Goal: Task Accomplishment & Management: Manage account settings

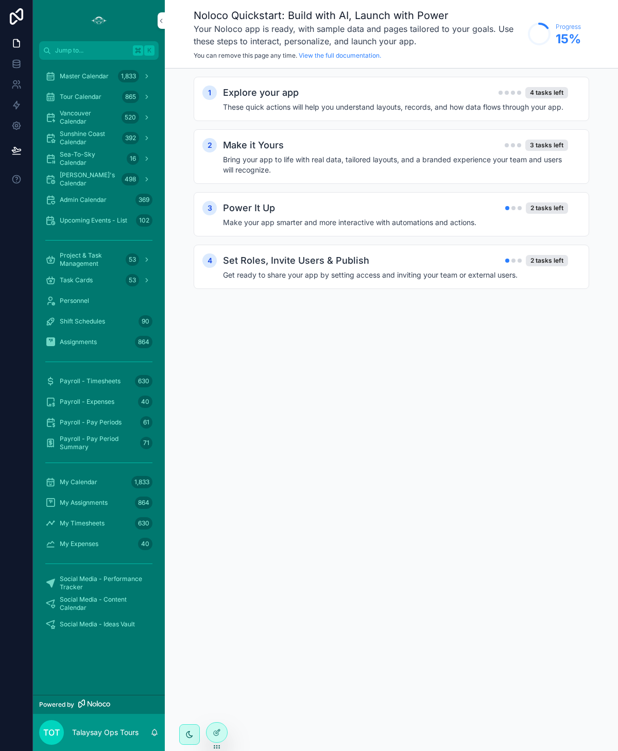
click at [71, 77] on span "Master Calendar" at bounding box center [84, 76] width 49 height 8
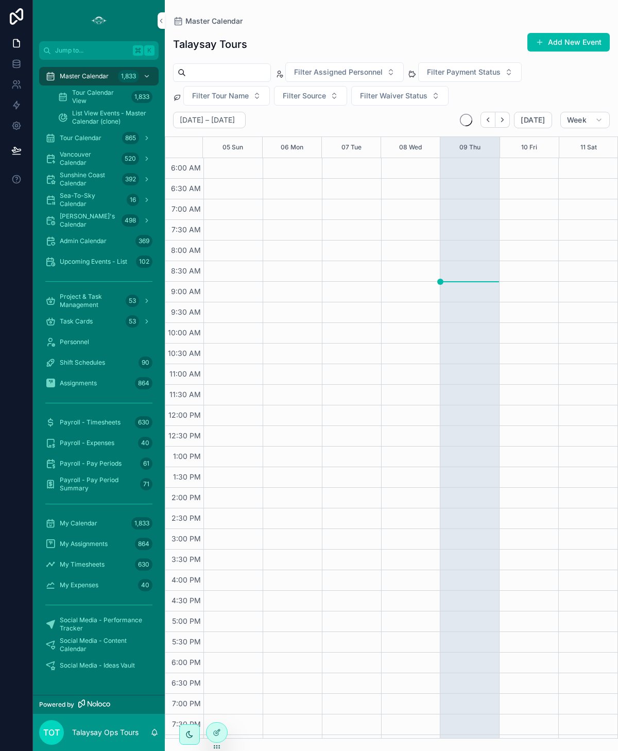
scroll to position [37, 0]
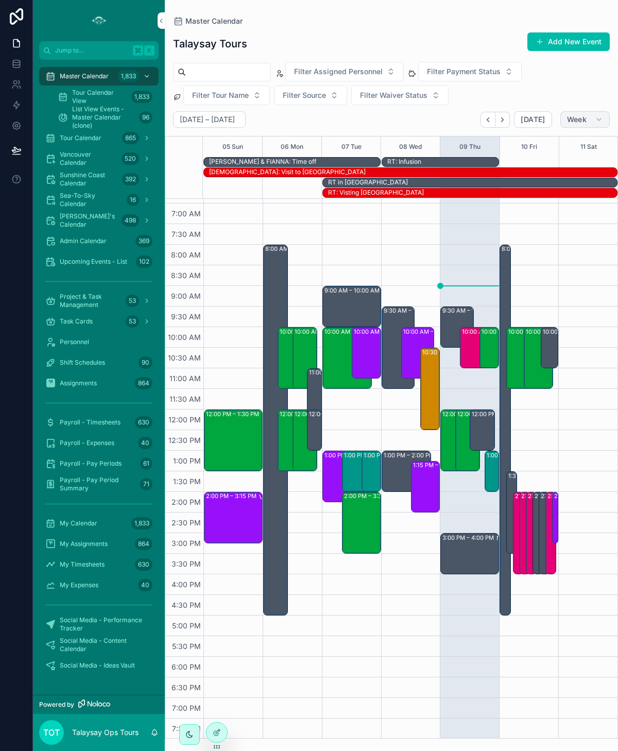
click at [568, 112] on button "Week" at bounding box center [584, 119] width 49 height 16
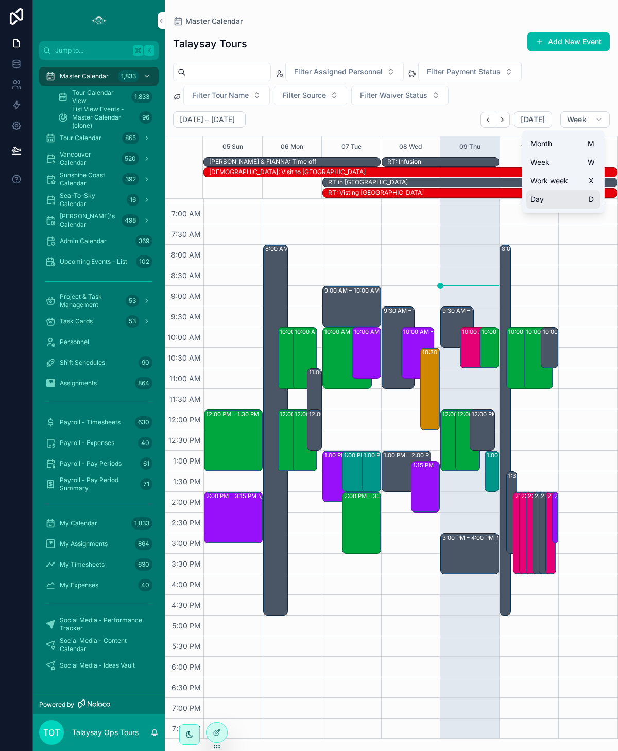
click at [551, 203] on button "Day D" at bounding box center [563, 199] width 74 height 19
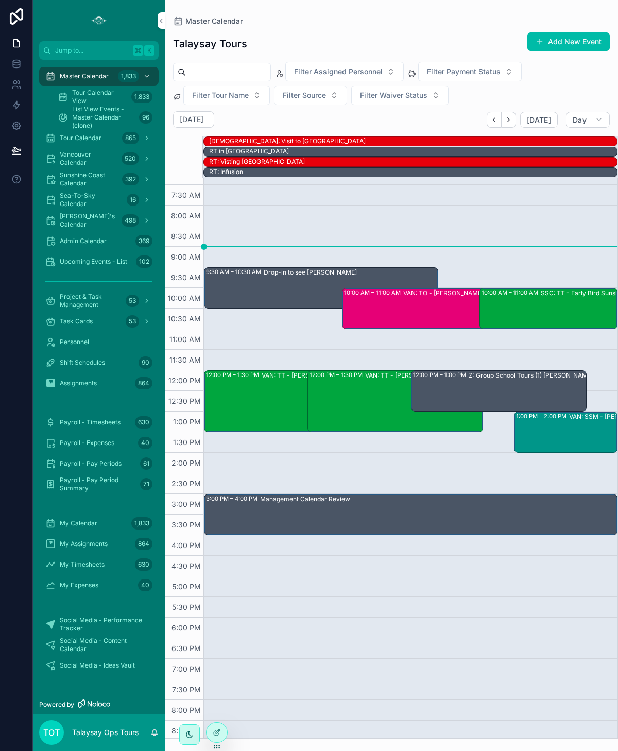
scroll to position [55, 0]
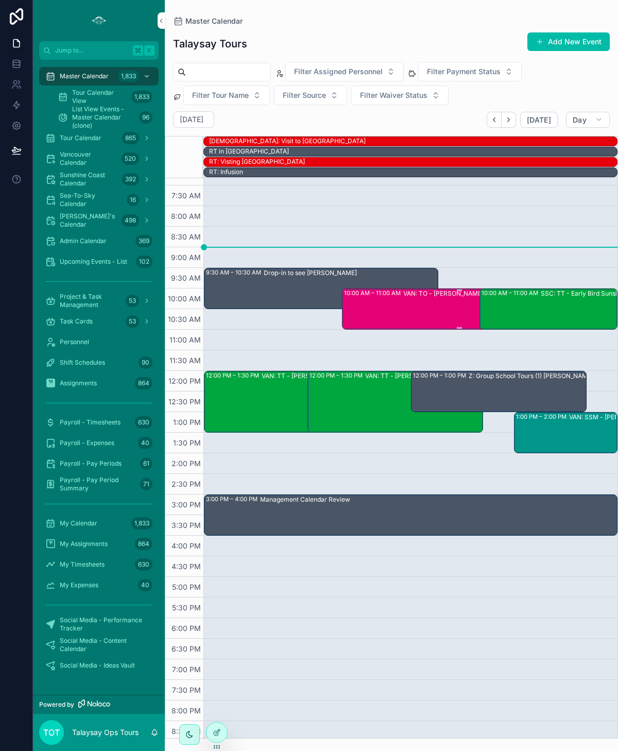
click at [390, 305] on div "10:00 AM – 11:00 AM VAN: TO - [PERSON_NAME] (24) [PERSON_NAME], TW:PBFU-WFTZ" at bounding box center [459, 308] width 231 height 39
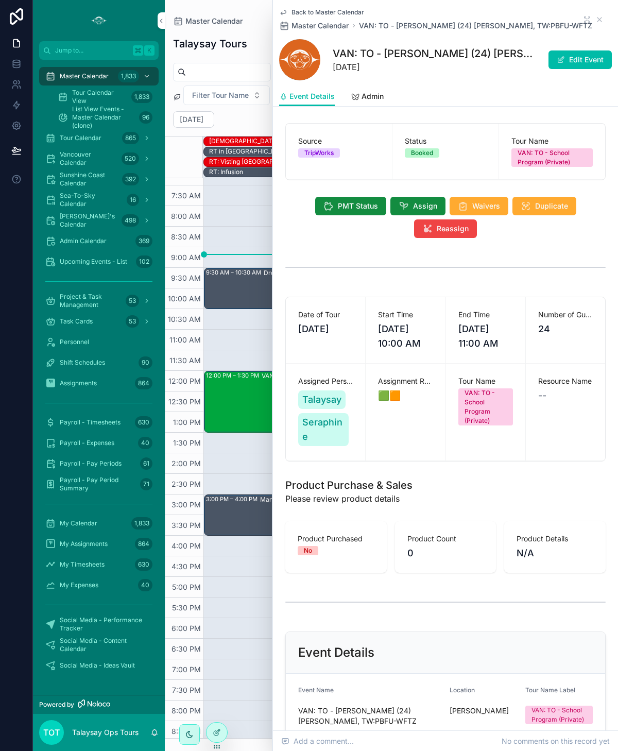
scroll to position [2, 0]
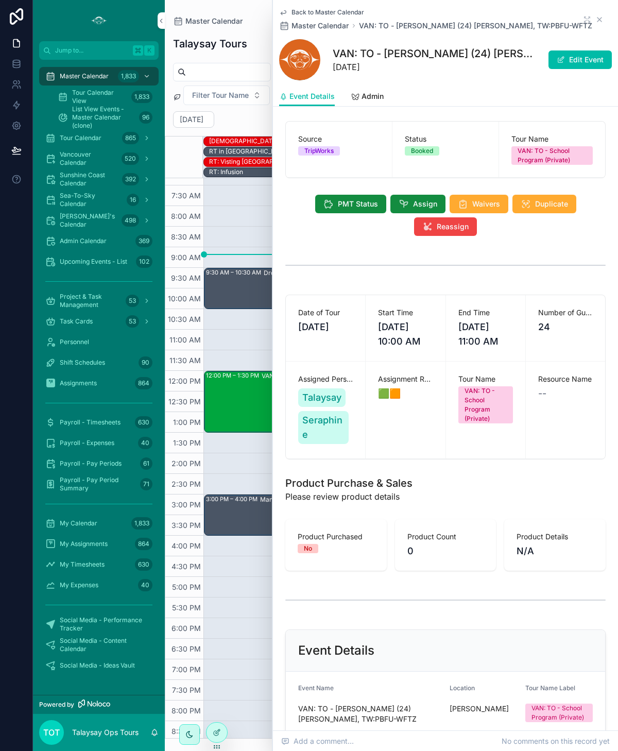
click at [602, 20] on icon "scrollable content" at bounding box center [599, 19] width 8 height 8
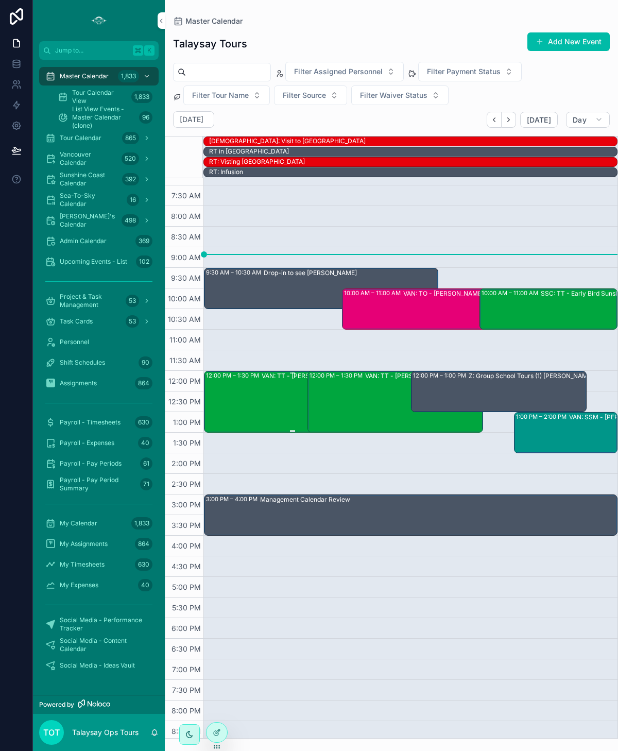
click at [287, 403] on div "VAN: TT - [PERSON_NAME] (2) [PERSON_NAME], TW:NAGE-FETC" at bounding box center [348, 401] width 172 height 60
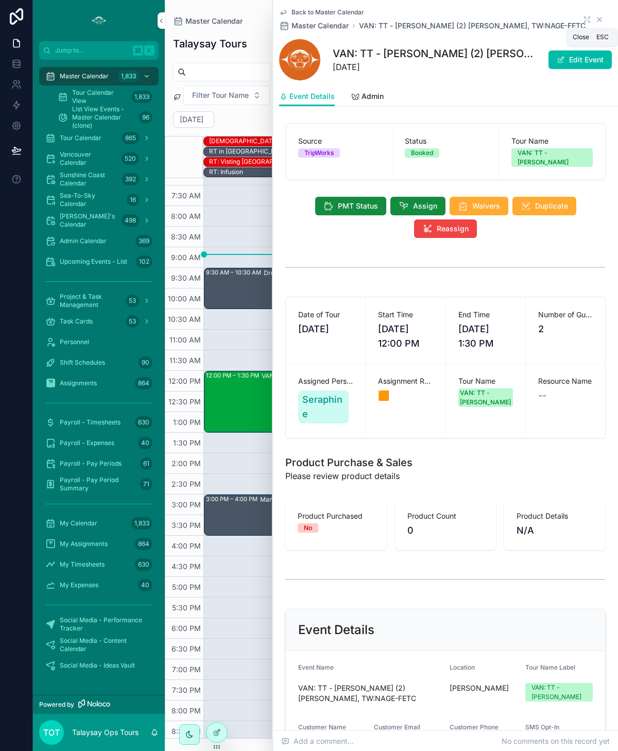
click at [598, 20] on icon "scrollable content" at bounding box center [599, 20] width 4 height 4
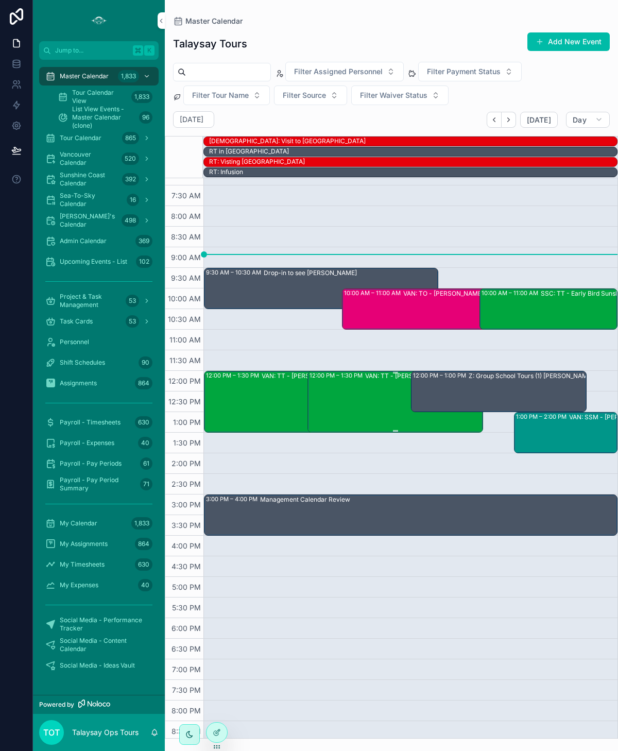
click at [358, 384] on div "12:00 PM – 1:30 PM VAN: TT - [PERSON_NAME] (2) [PERSON_NAME], TW:EGMC-PGPA" at bounding box center [395, 402] width 172 height 60
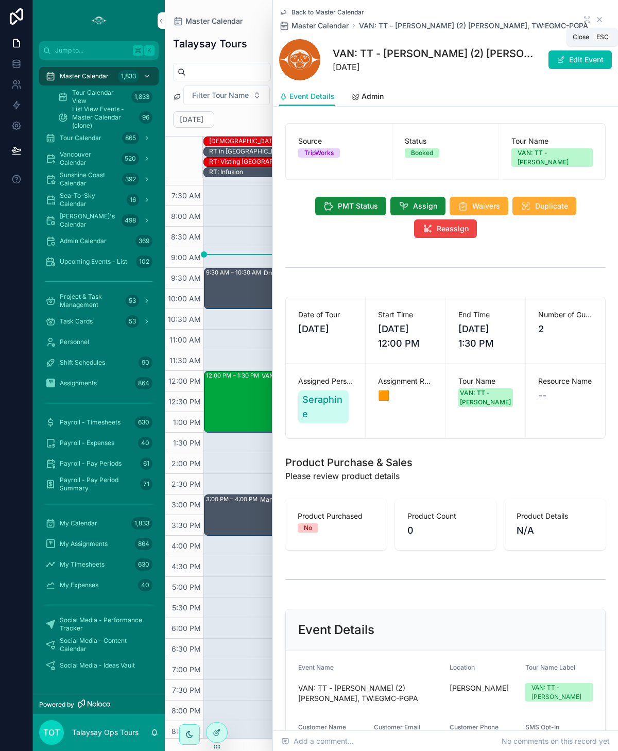
click at [597, 21] on icon "scrollable content" at bounding box center [599, 20] width 4 height 4
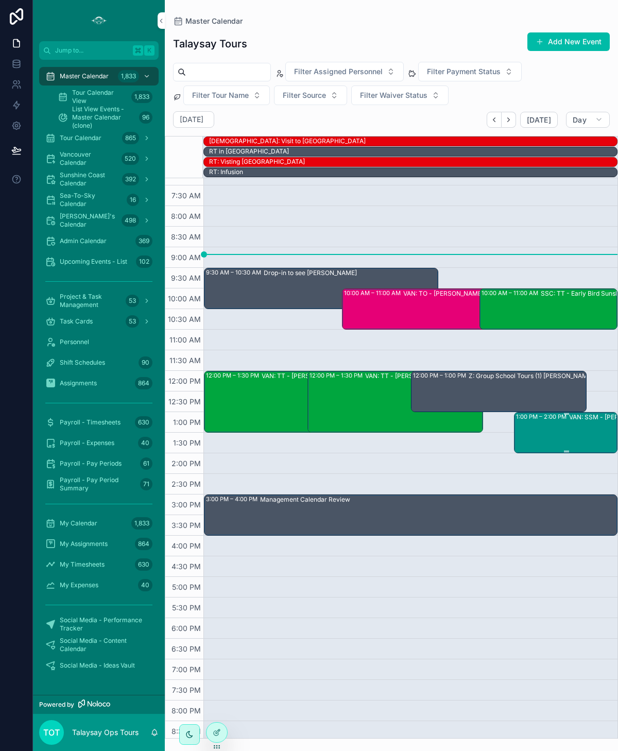
click at [559, 431] on div "1:00 PM – 2:00 PM VAN: SSM - [PERSON_NAME] (1) [PERSON_NAME]:WTBA-HCQH" at bounding box center [566, 432] width 100 height 39
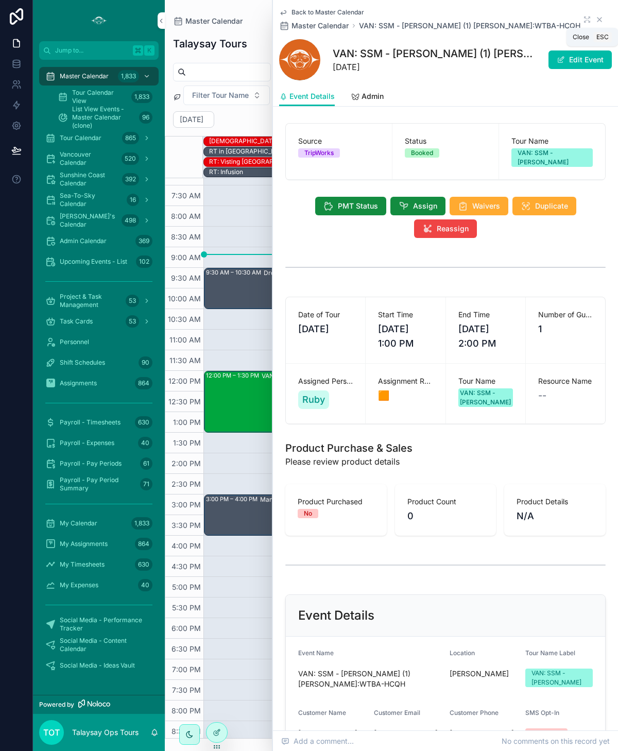
click at [599, 21] on icon "scrollable content" at bounding box center [599, 19] width 8 height 8
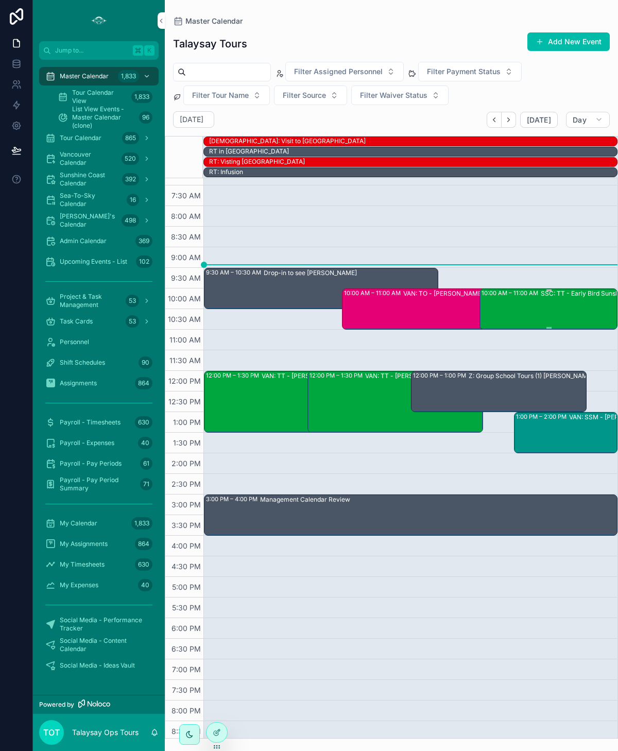
click at [525, 308] on div "10:00 AM – 11:00 AM SSC: TT - Early Bird Sunshine Coast (2) [PERSON_NAME], TW:X…" at bounding box center [548, 308] width 135 height 39
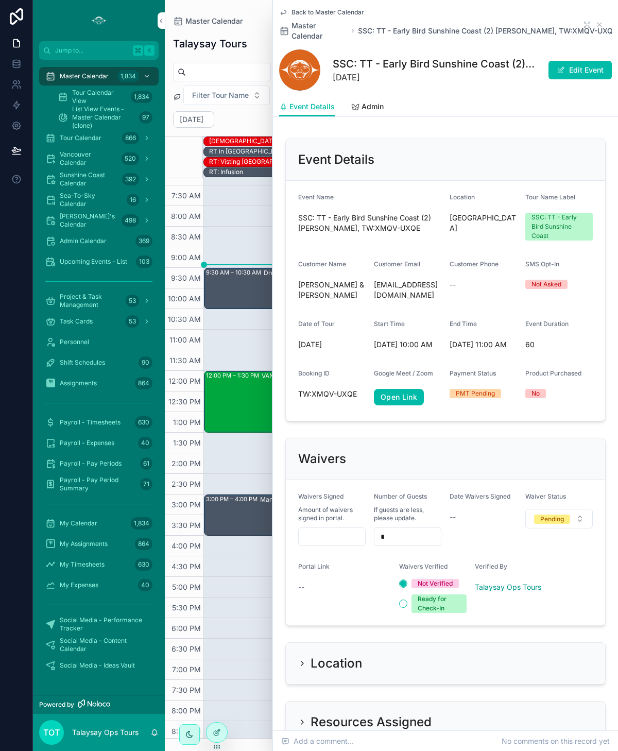
scroll to position [502, 0]
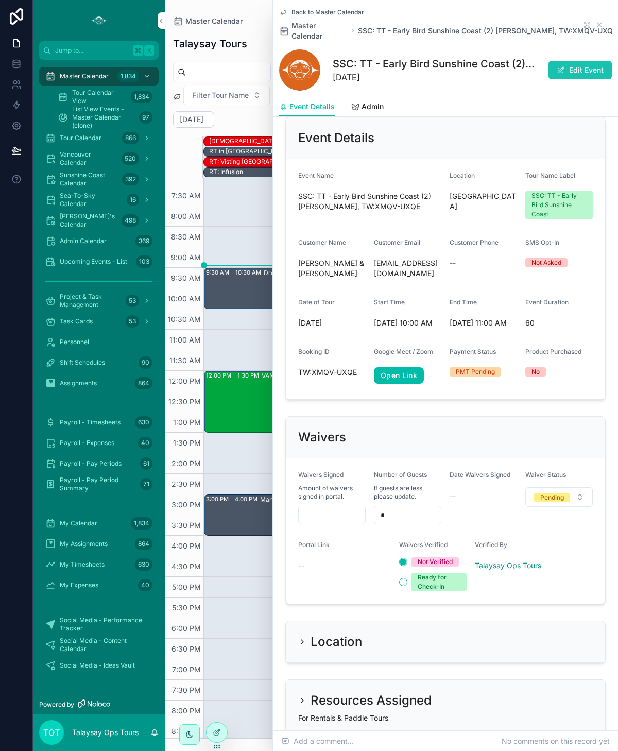
click at [570, 69] on button "Edit Event" at bounding box center [579, 70] width 63 height 19
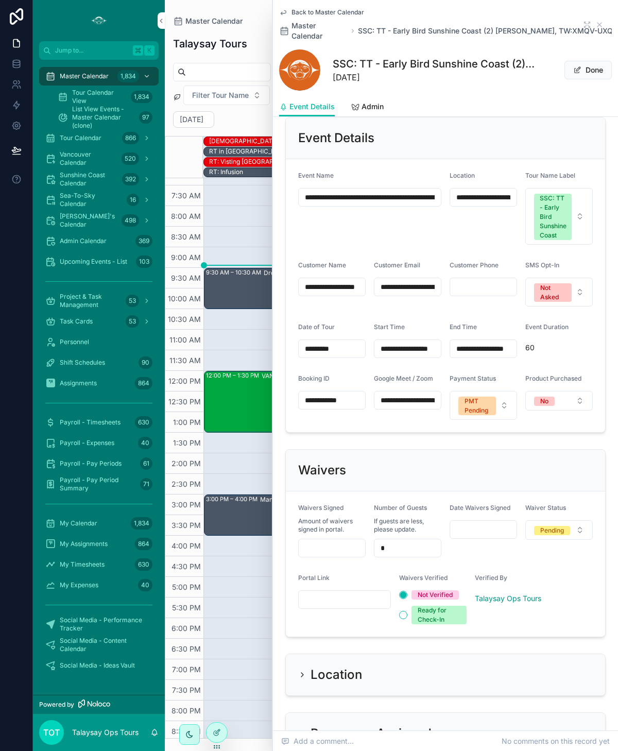
click at [330, 595] on input "scrollable content" at bounding box center [345, 599] width 92 height 14
paste input "**********"
type input "**********"
click at [552, 526] on div "Pending" at bounding box center [552, 530] width 24 height 9
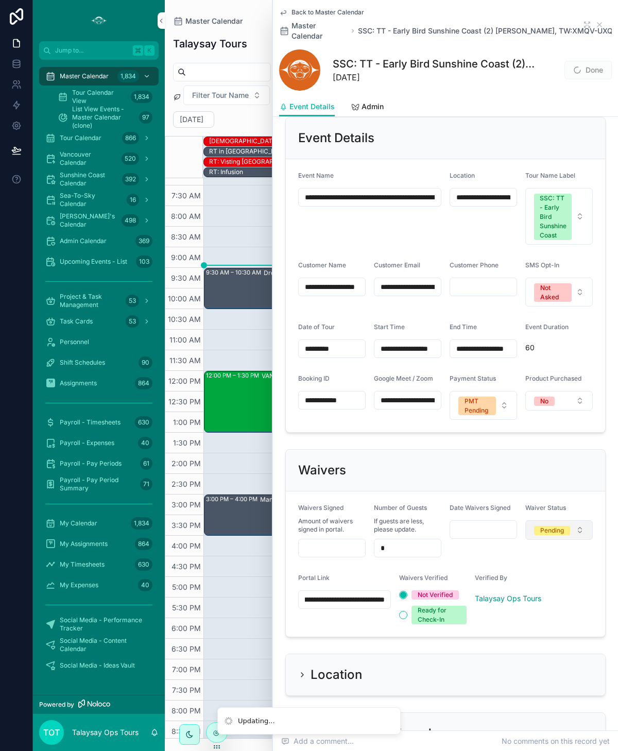
scroll to position [0, 0]
click at [531, 601] on div "Flagged" at bounding box center [543, 595] width 143 height 15
click at [598, 25] on icon "scrollable content" at bounding box center [599, 25] width 4 height 4
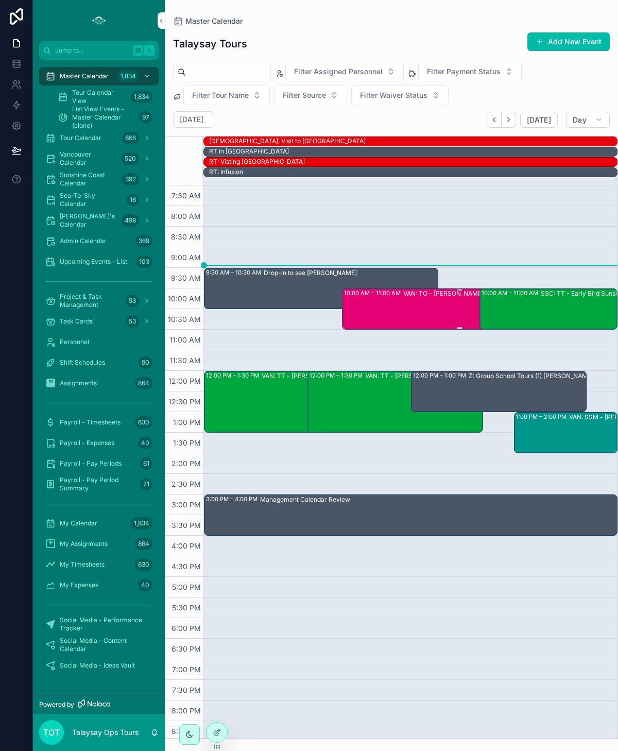
click at [385, 289] on div "10:00 AM – 11:00 AM" at bounding box center [373, 293] width 59 height 8
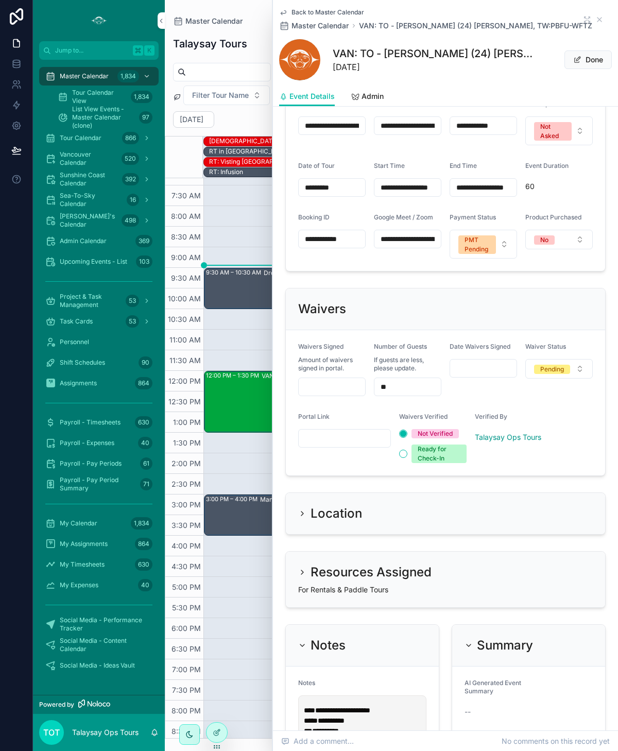
scroll to position [668, 0]
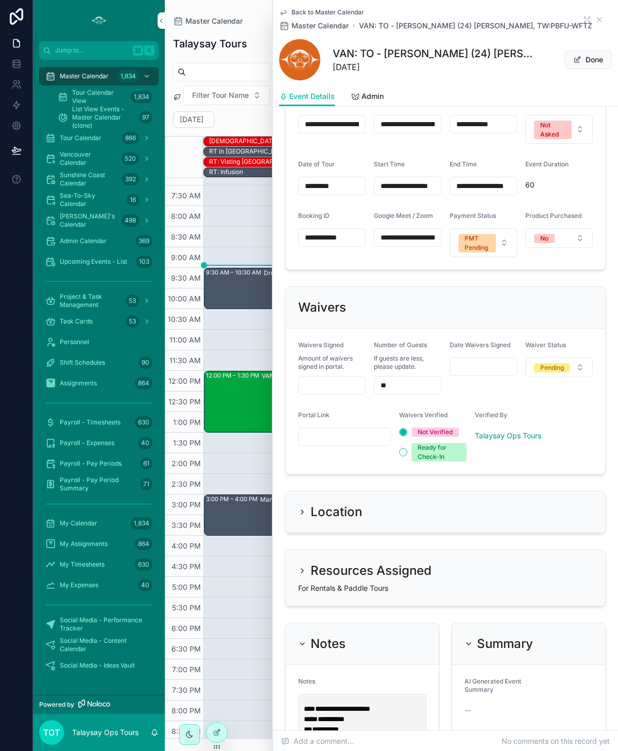
click at [328, 431] on input "scrollable content" at bounding box center [345, 436] width 92 height 14
paste input "**********"
type input "**********"
click at [556, 363] on div "Pending" at bounding box center [552, 367] width 24 height 9
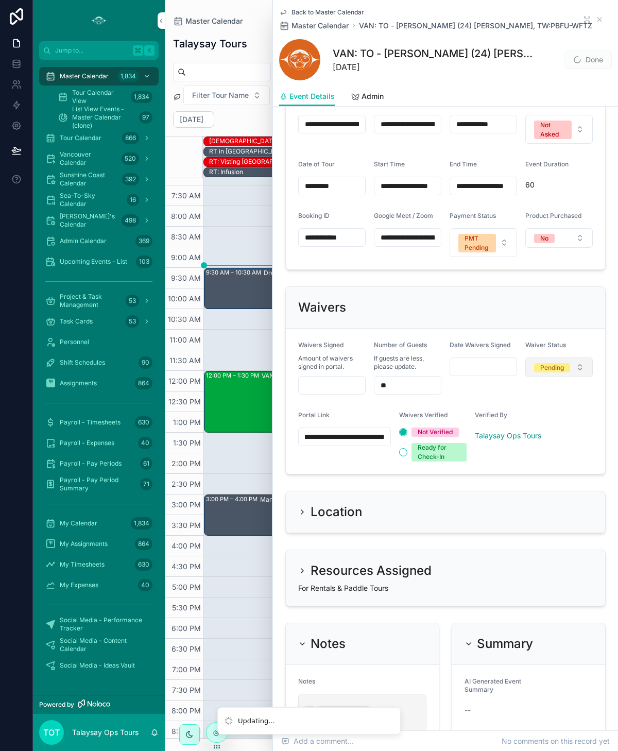
scroll to position [0, 0]
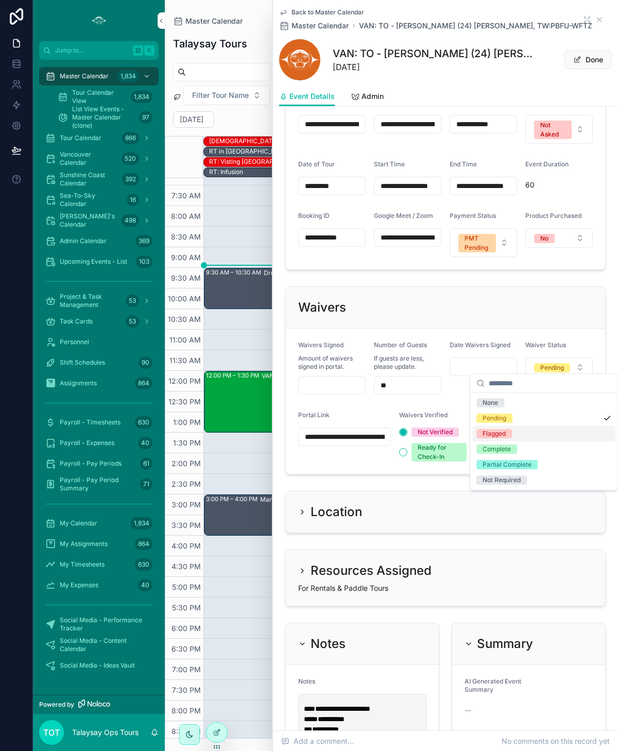
drag, startPoint x: 506, startPoint y: 432, endPoint x: 481, endPoint y: 420, distance: 27.9
click at [506, 432] on span "Flagged" at bounding box center [494, 433] width 36 height 9
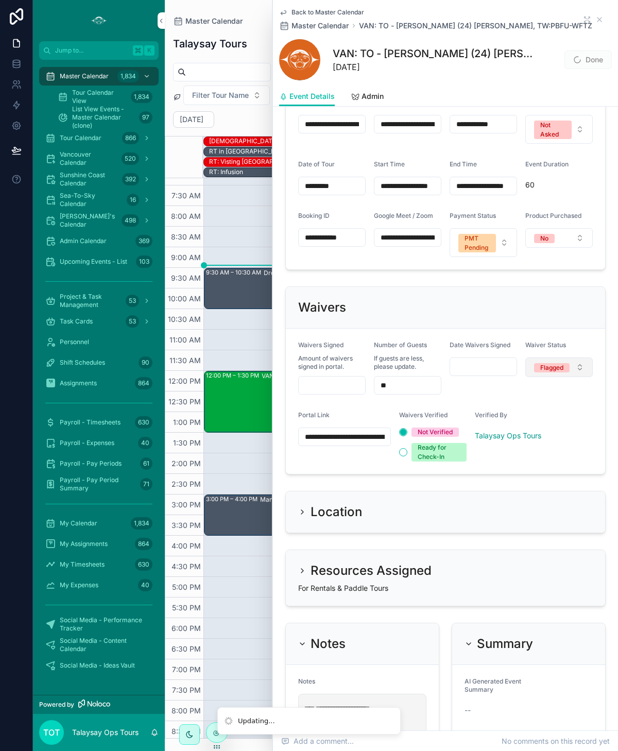
click at [552, 363] on div "Flagged" at bounding box center [551, 367] width 23 height 9
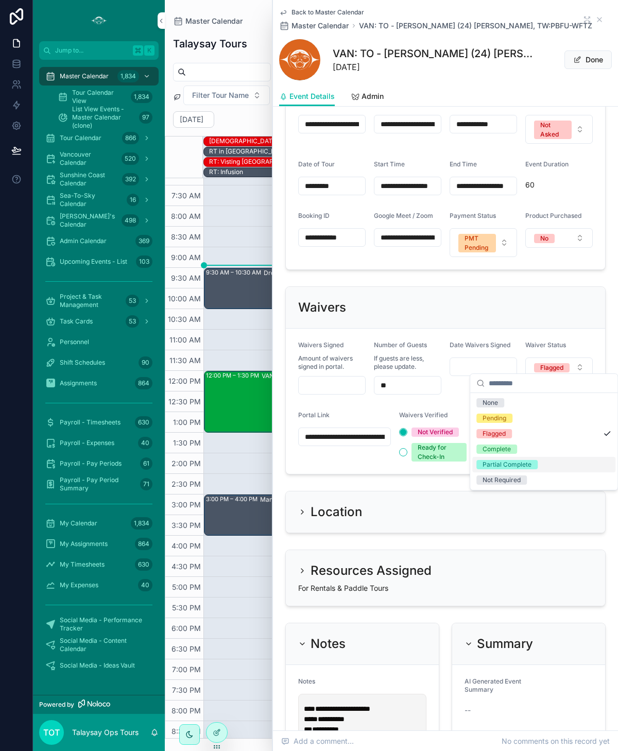
drag, startPoint x: 527, startPoint y: 460, endPoint x: 508, endPoint y: 447, distance: 22.7
click at [527, 460] on div "Partial Complete" at bounding box center [506, 464] width 49 height 9
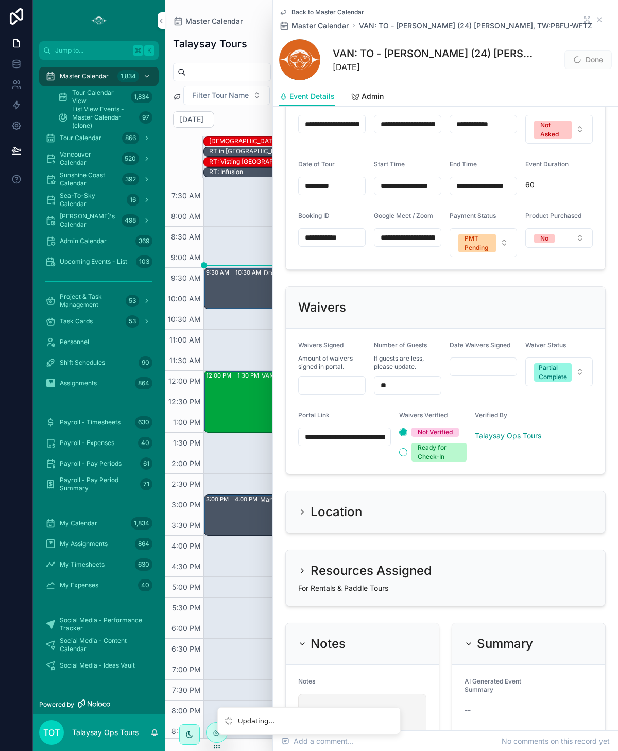
drag, startPoint x: 376, startPoint y: 378, endPoint x: 349, endPoint y: 375, distance: 27.5
click at [350, 375] on form "**********" at bounding box center [445, 400] width 319 height 145
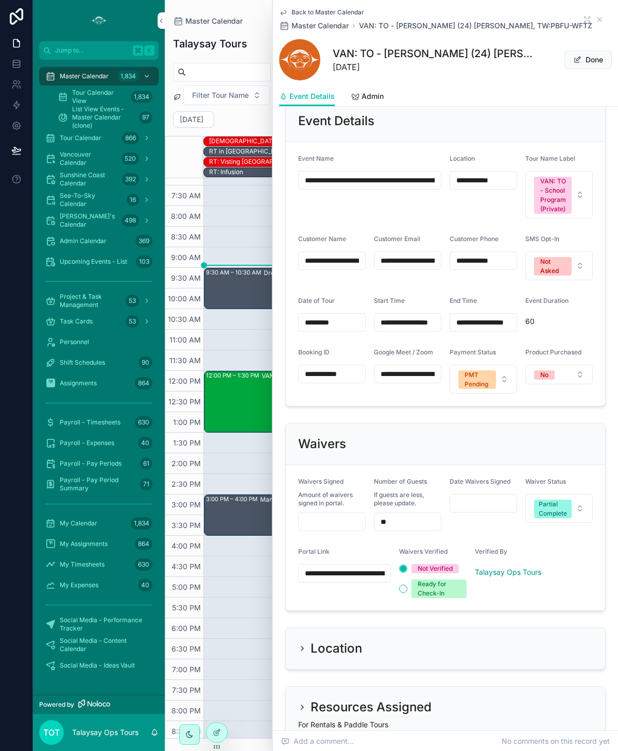
scroll to position [520, 0]
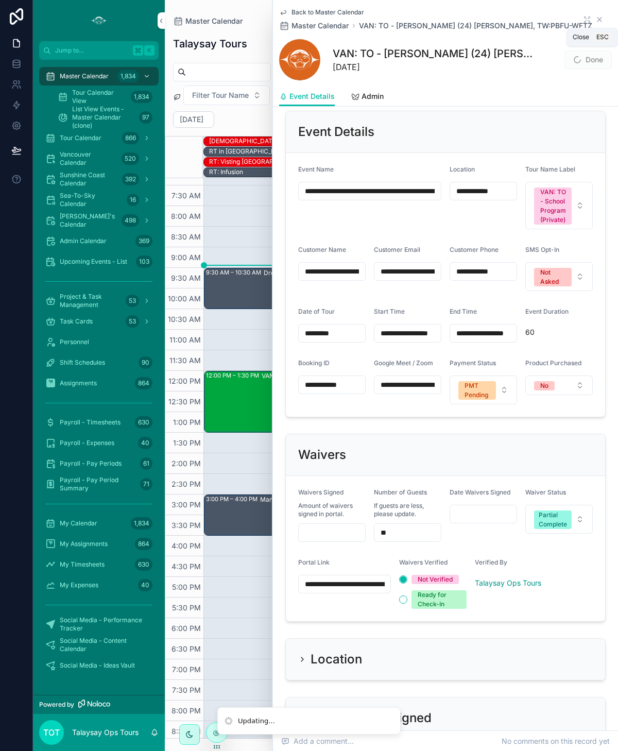
type input "**"
click at [600, 20] on icon "scrollable content" at bounding box center [599, 19] width 8 height 8
